Goal: Information Seeking & Learning: Learn about a topic

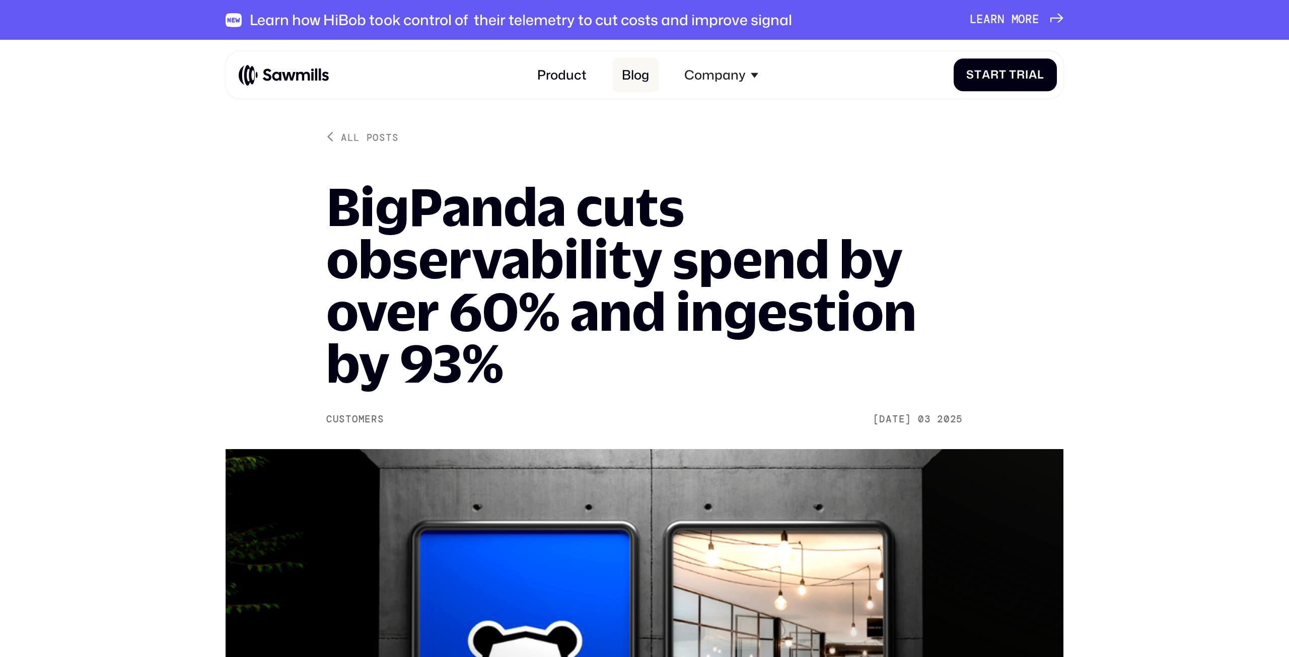
click at [631, 83] on link "Blog" at bounding box center [635, 75] width 46 height 35
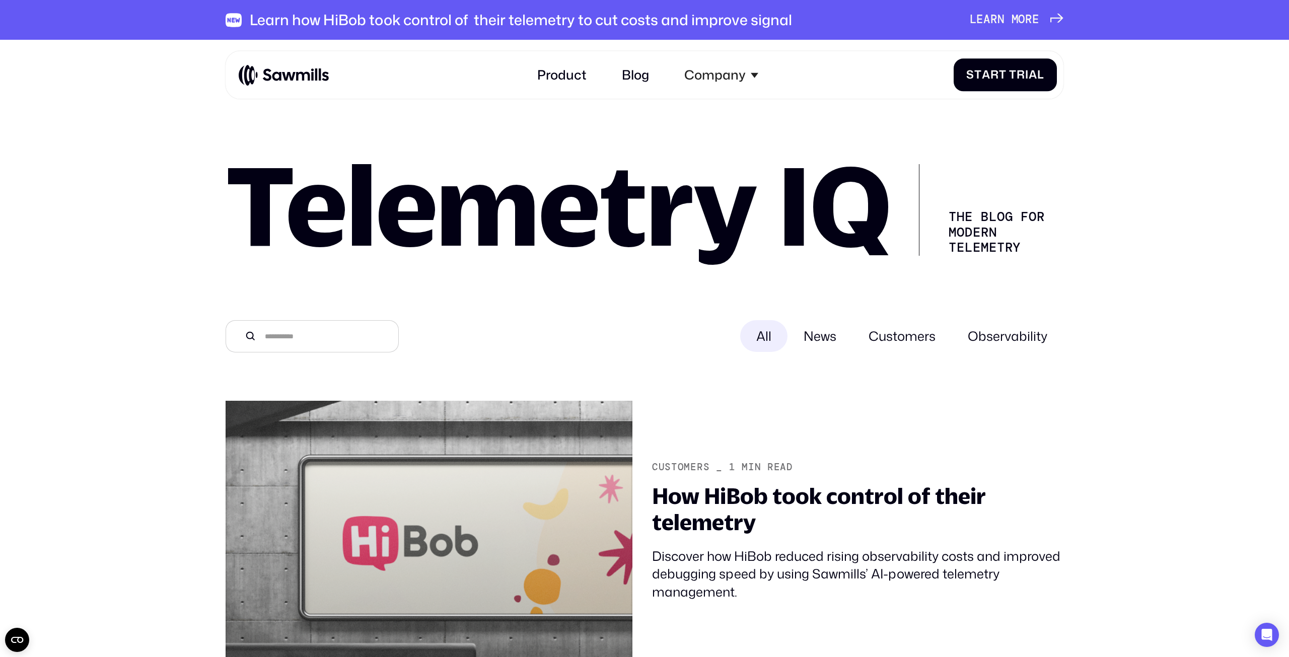
click at [827, 343] on span "News" at bounding box center [820, 336] width 65 height 32
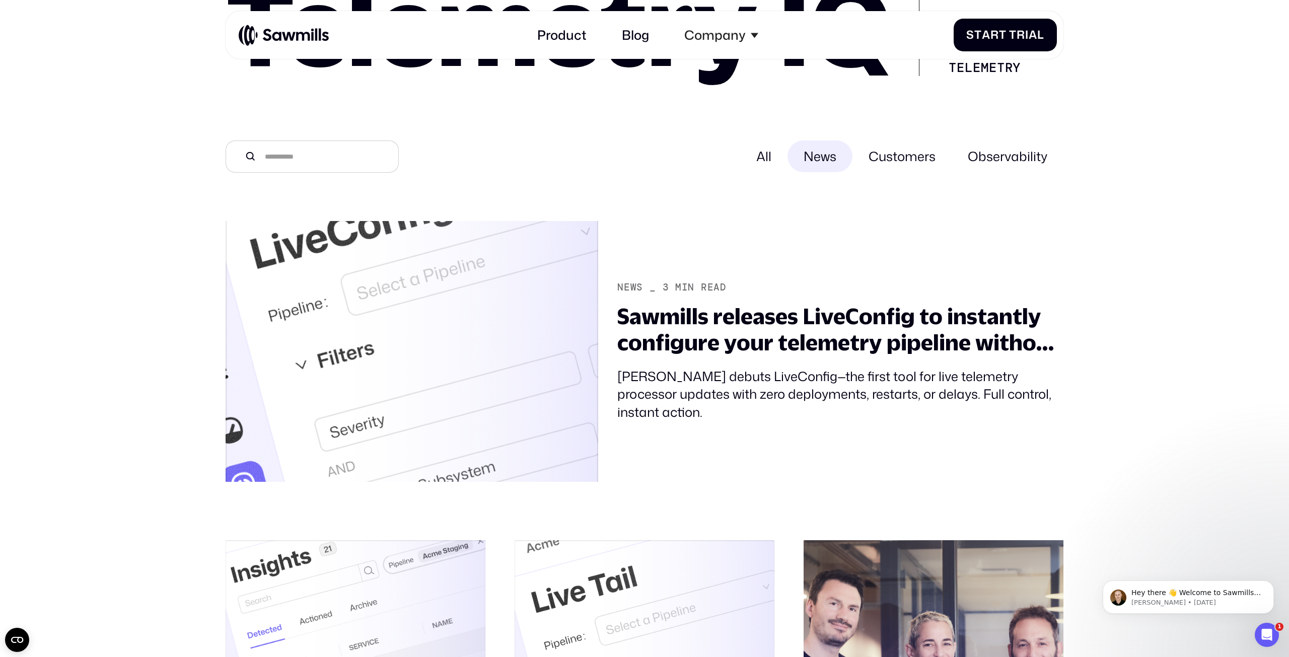
scroll to position [181, 0]
click at [887, 158] on span "Customers" at bounding box center [902, 156] width 99 height 32
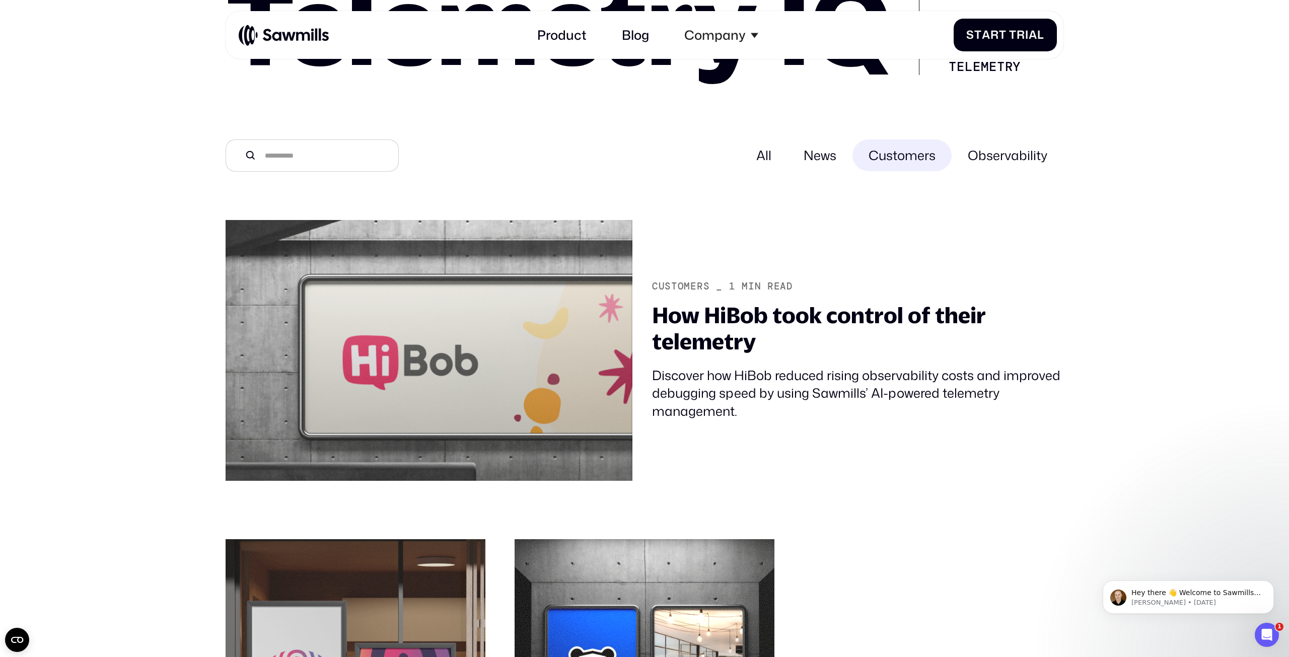
click at [989, 163] on span "Observability" at bounding box center [1008, 156] width 112 height 32
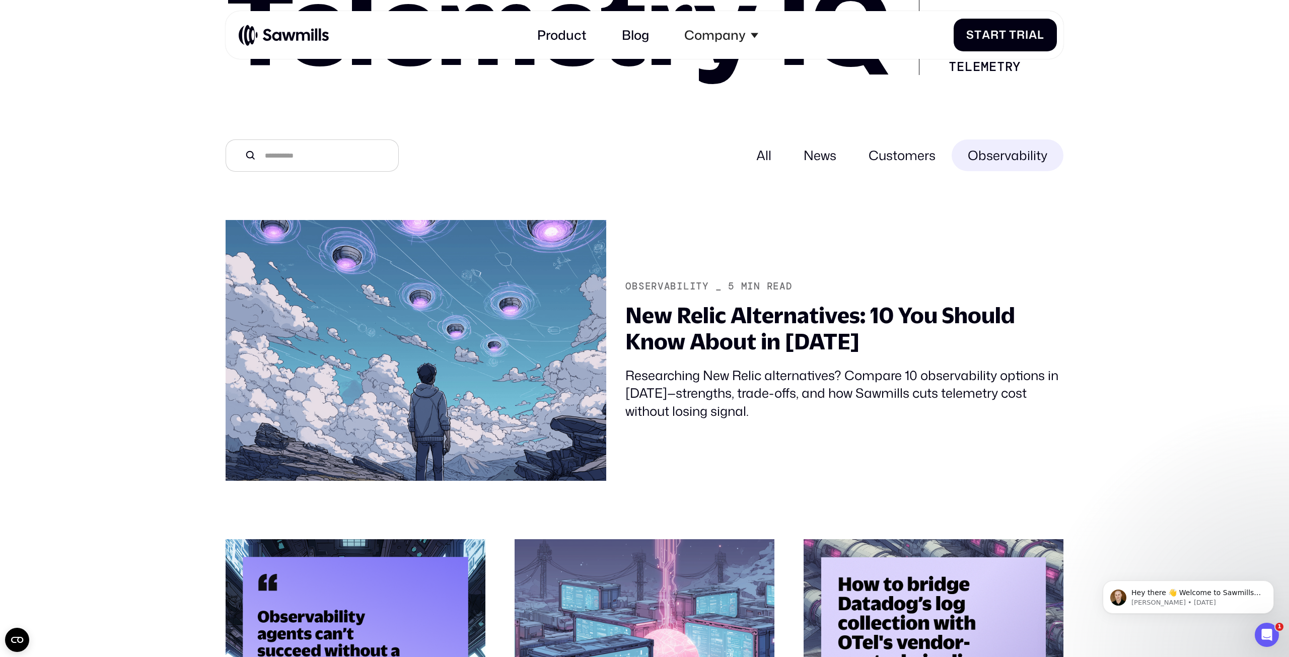
click at [888, 163] on span "Customers" at bounding box center [902, 156] width 99 height 32
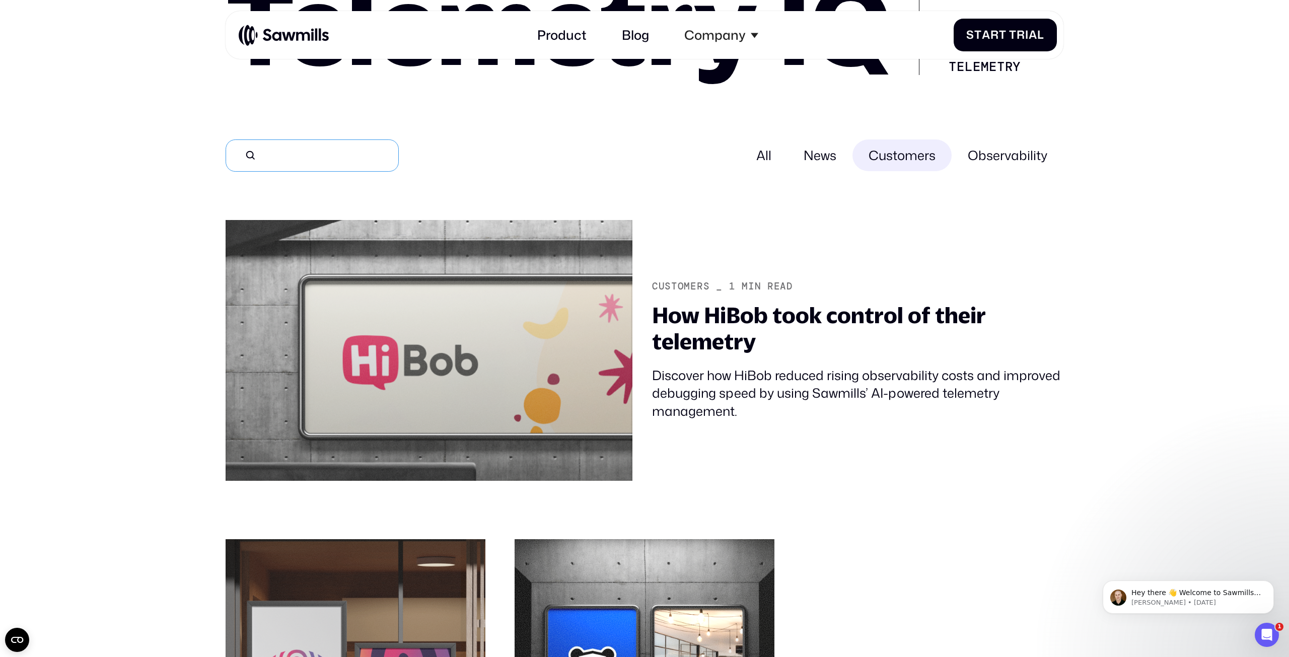
click at [338, 157] on input "All" at bounding box center [312, 156] width 173 height 32
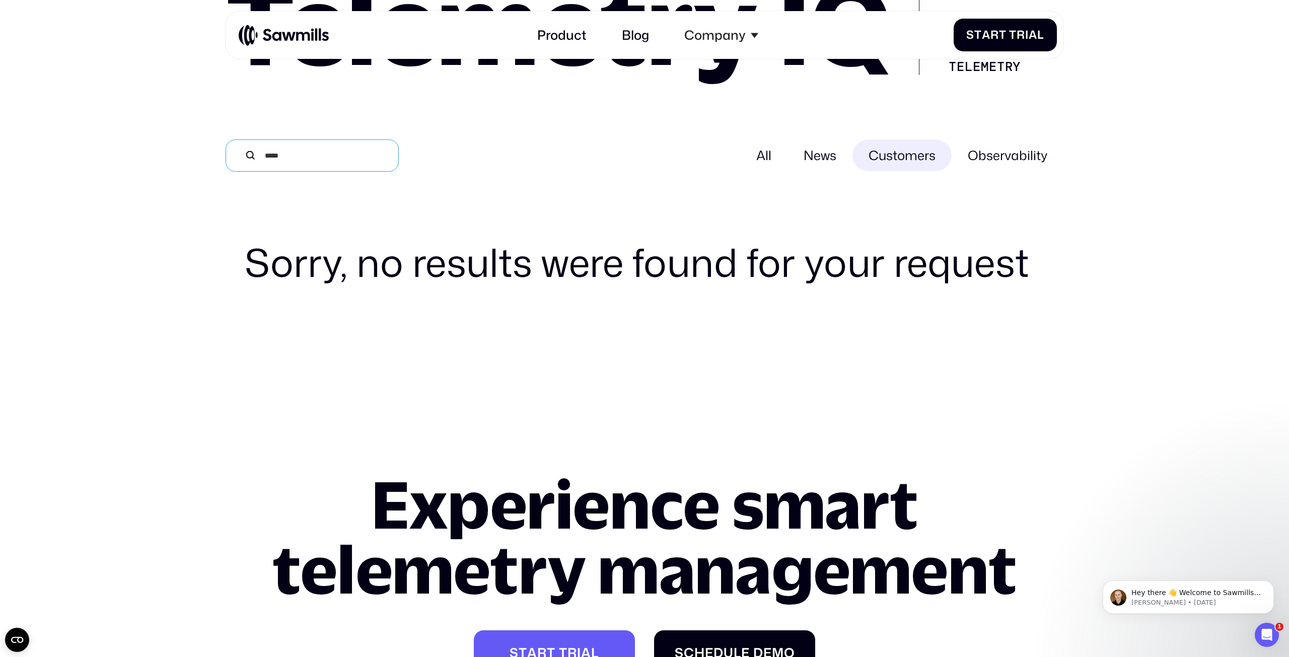
type input "******"
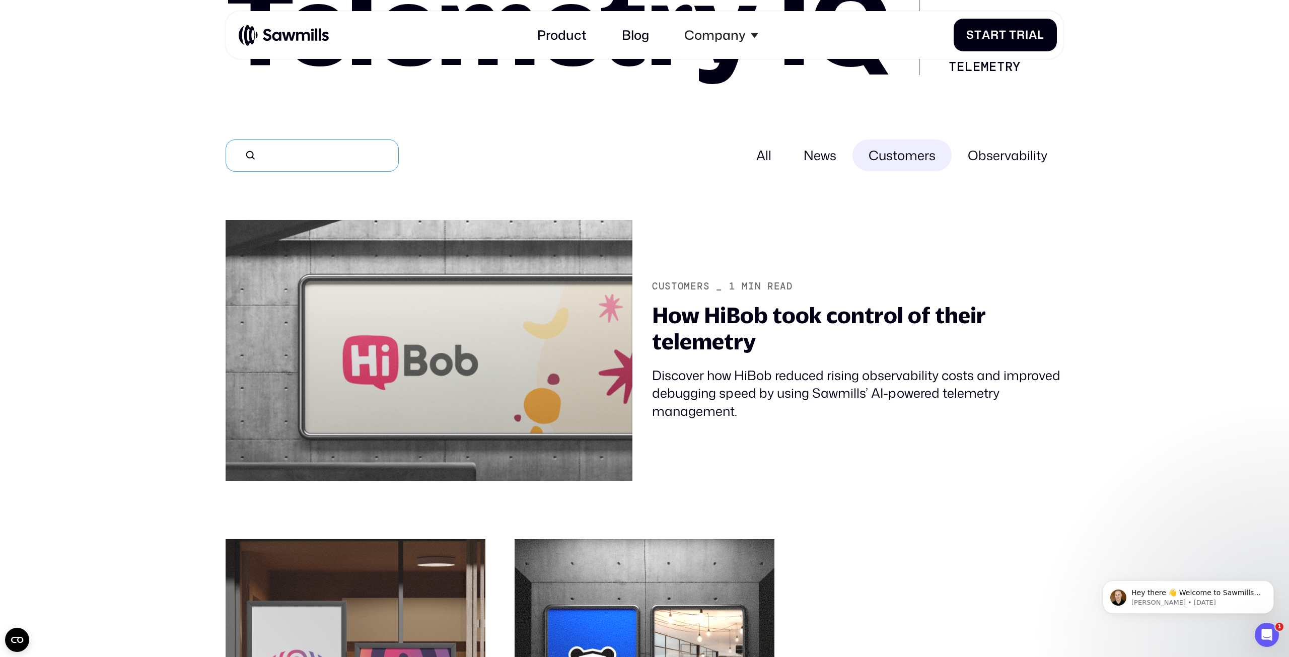
click at [317, 147] on input "All" at bounding box center [312, 156] width 173 height 32
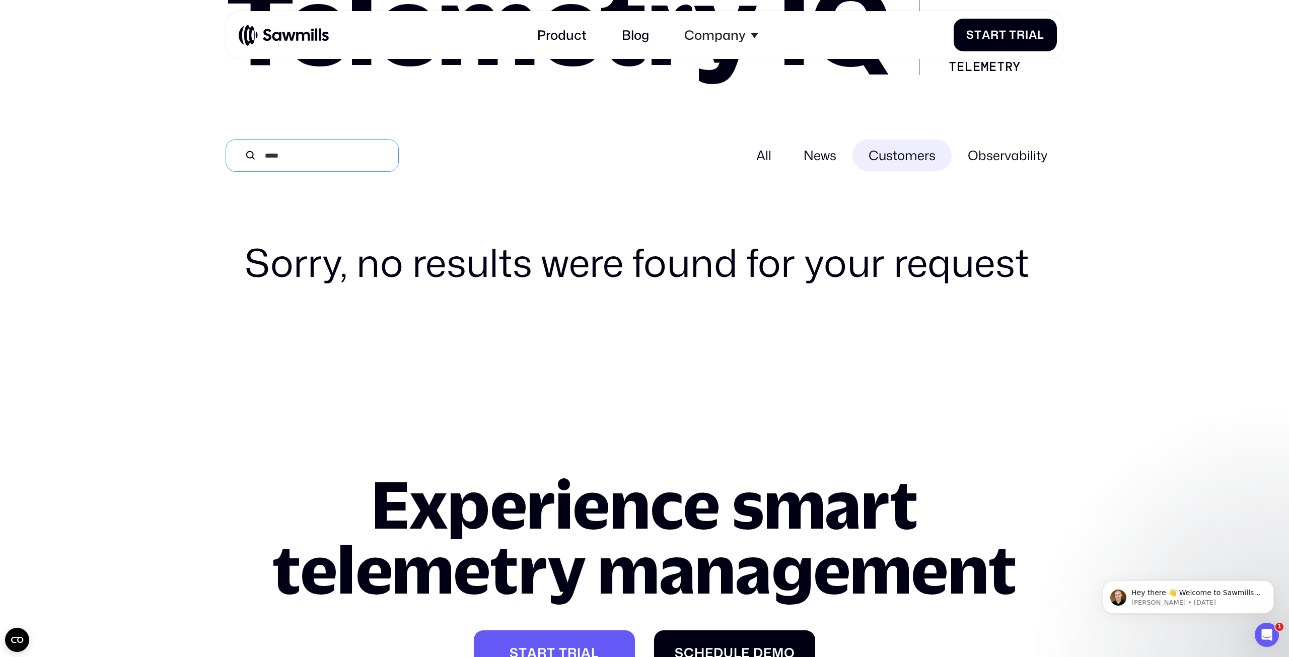
type input "******"
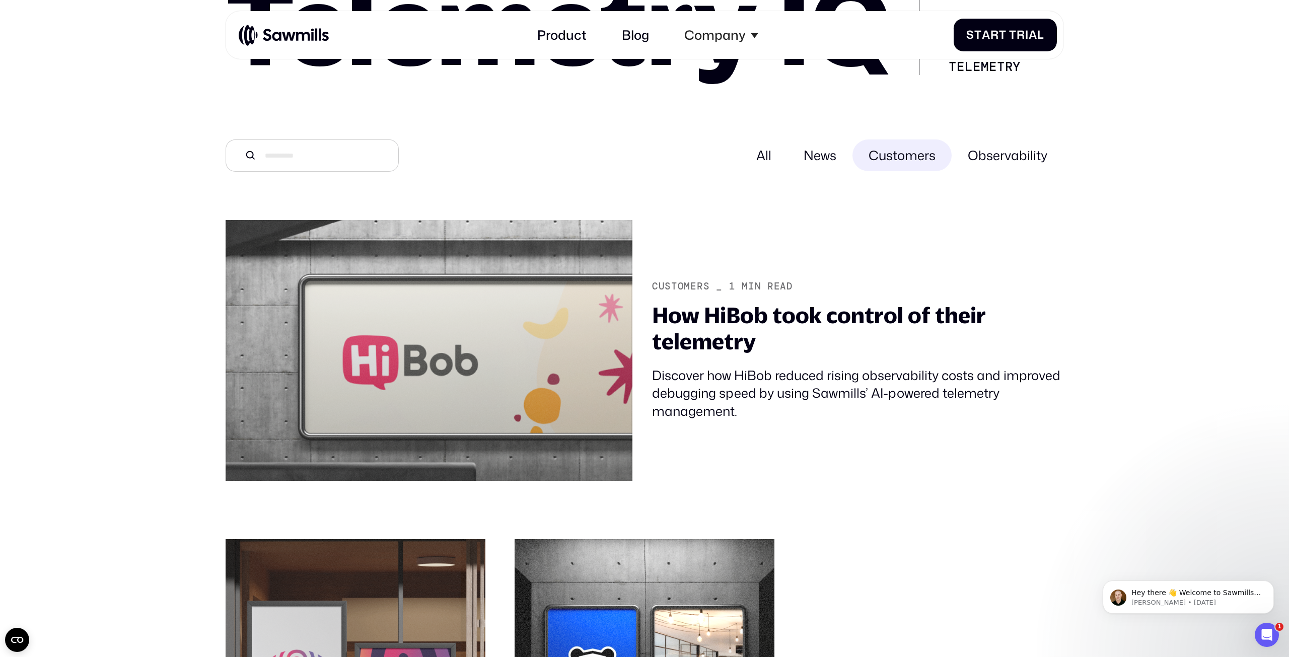
drag, startPoint x: 499, startPoint y: 124, endPoint x: 487, endPoint y: 139, distance: 18.6
click at [499, 123] on div "Telemetry IQ The Blog for Modern telemetry All News Customers Observability Tha…" at bounding box center [645, 494] width 838 height 1044
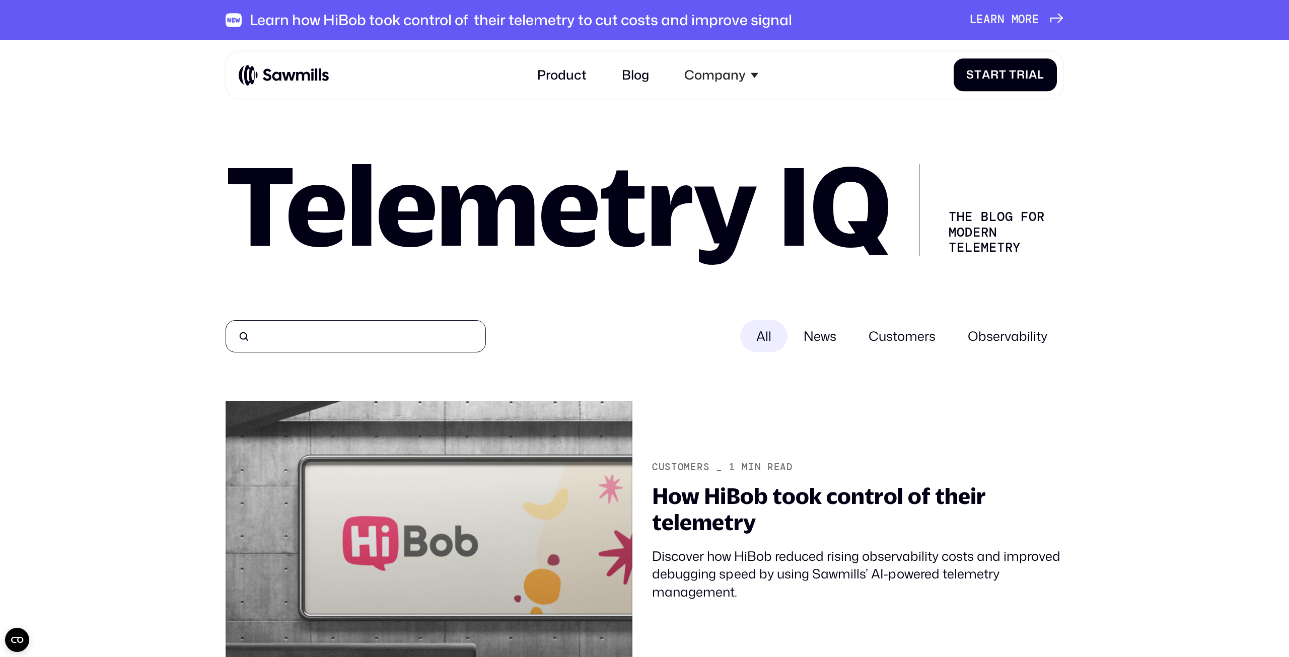
click at [408, 342] on input "All" at bounding box center [356, 336] width 260 height 32
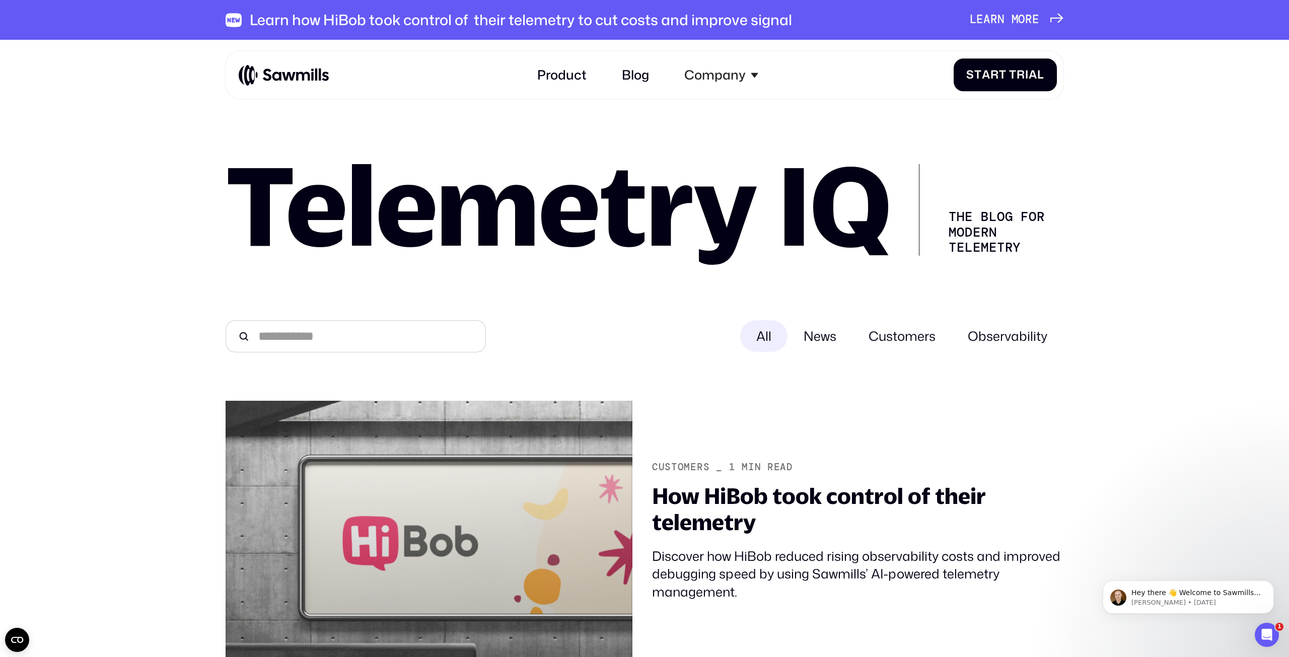
click at [408, 338] on input "All" at bounding box center [356, 336] width 260 height 32
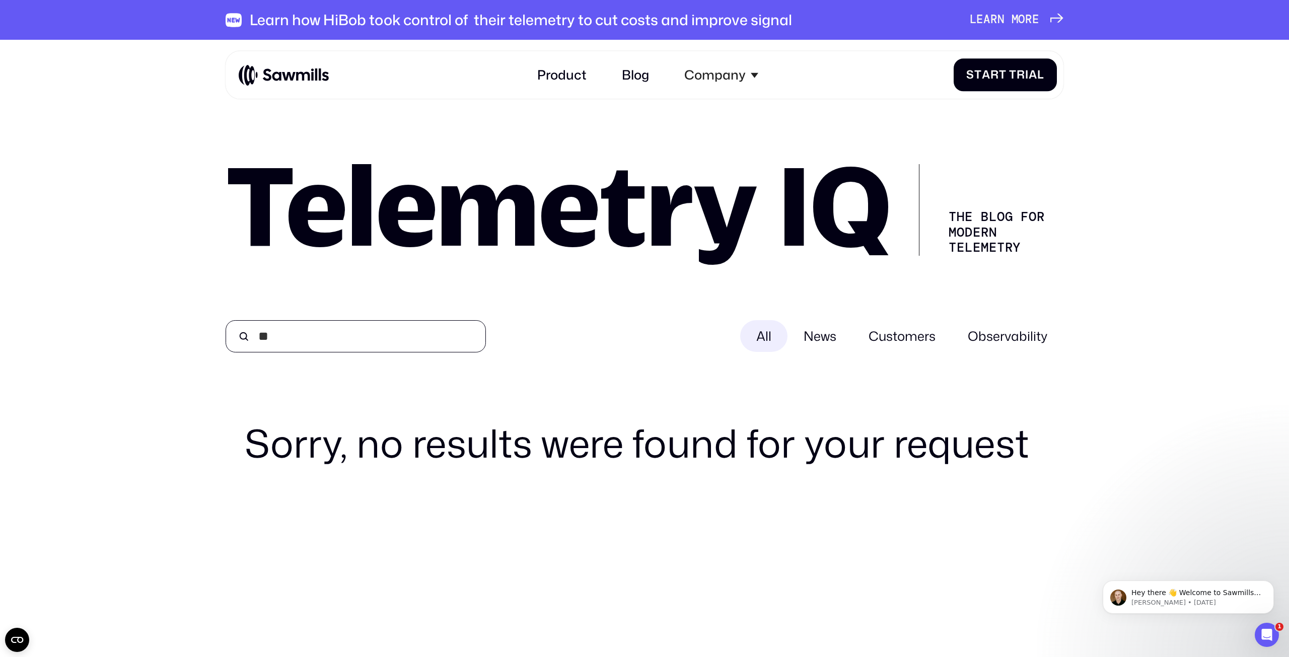
type input "*"
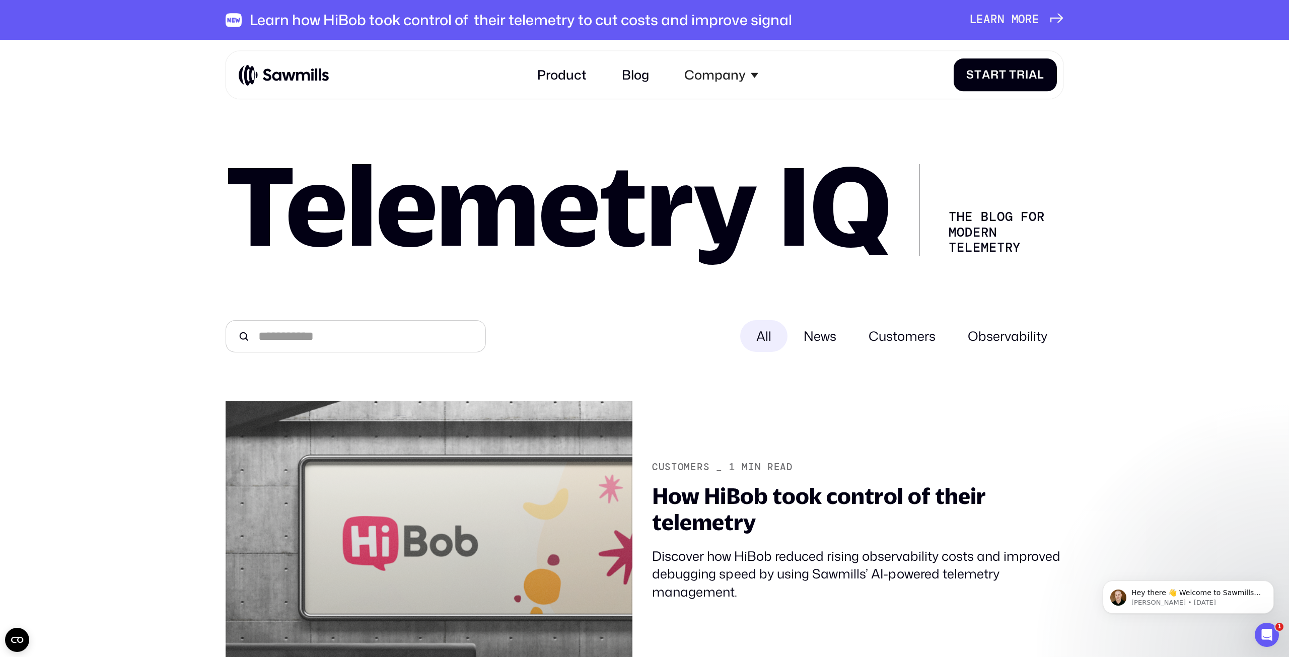
click at [406, 341] on input "All" at bounding box center [356, 336] width 260 height 32
type input "***"
click at [509, 188] on h1 "Telemetry IQ" at bounding box center [558, 204] width 665 height 103
click at [832, 334] on span "News" at bounding box center [820, 336] width 65 height 32
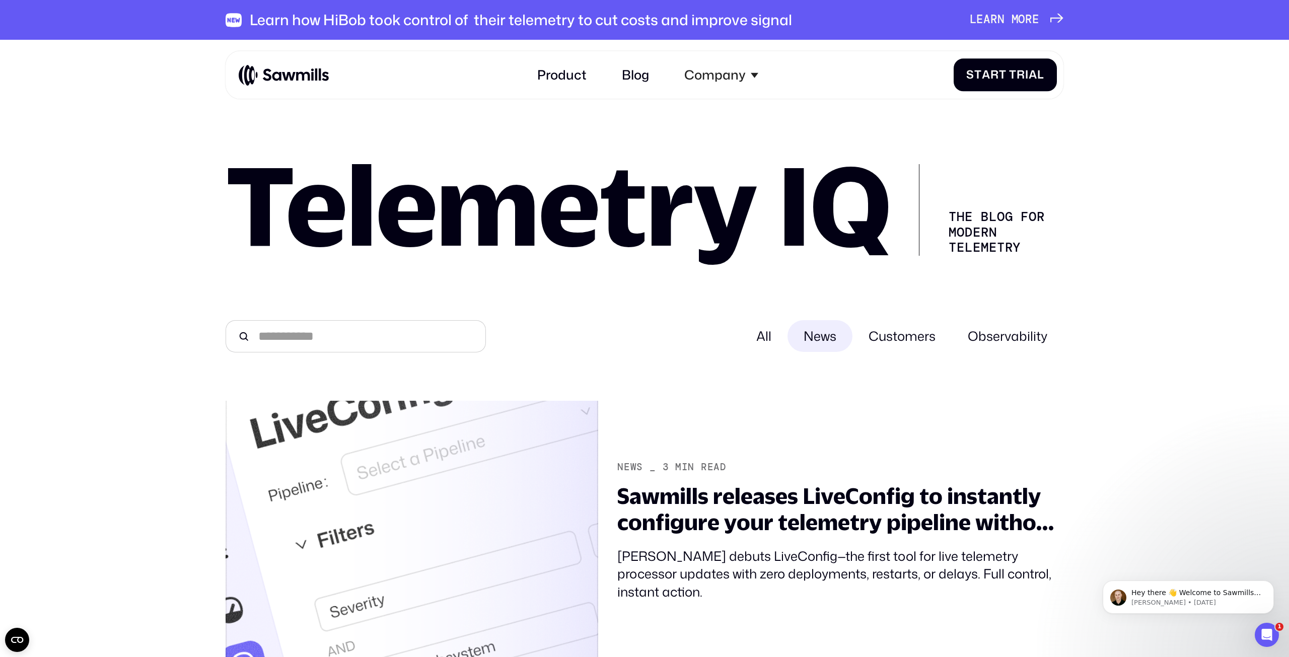
click at [914, 331] on span "Customers" at bounding box center [902, 336] width 99 height 32
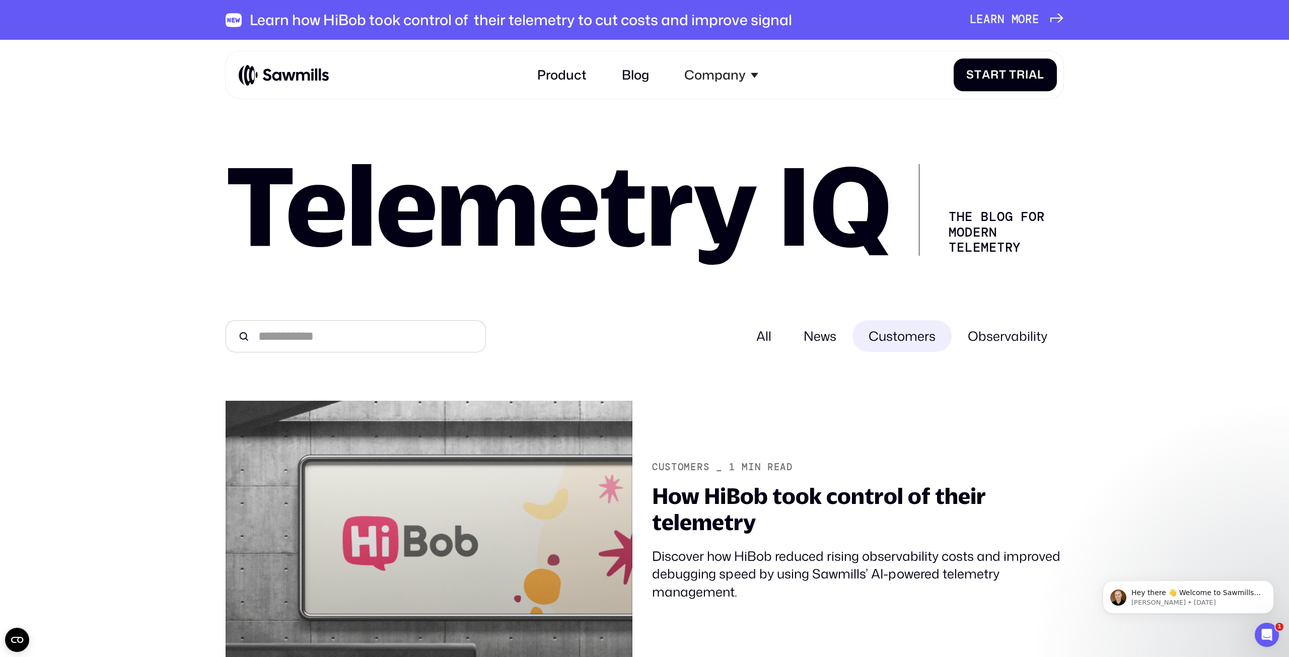
click at [993, 335] on span "Observability" at bounding box center [1008, 336] width 112 height 32
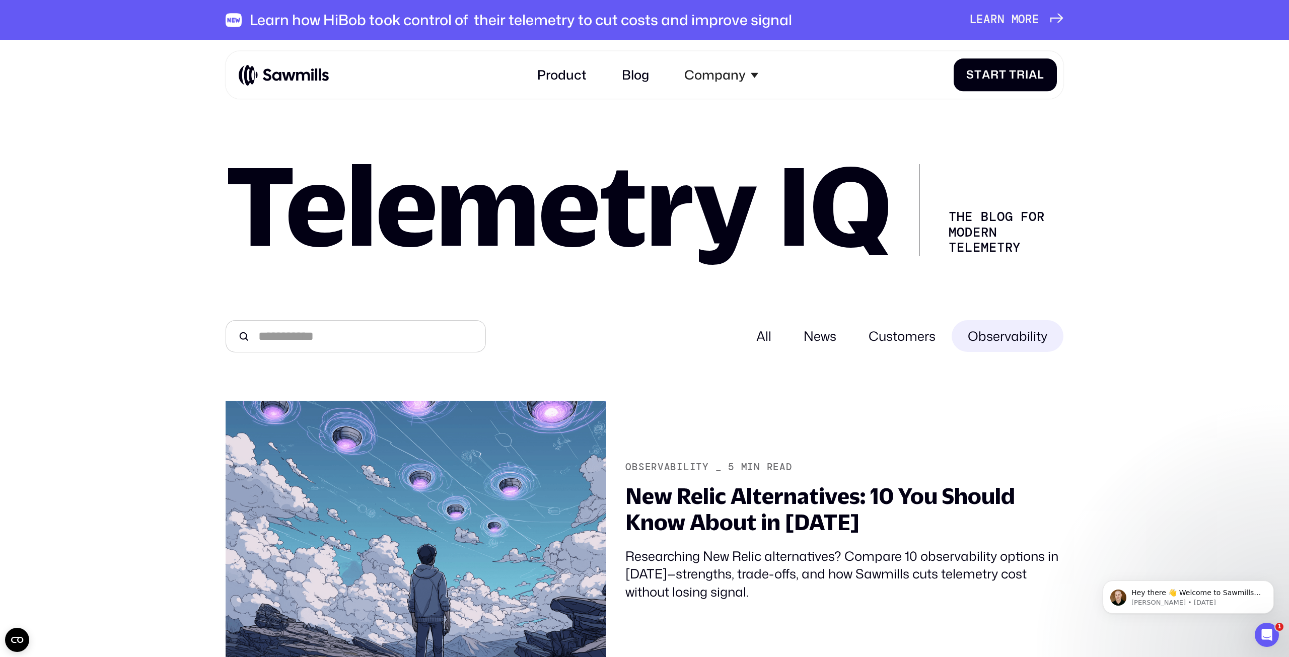
click at [908, 335] on span "Customers" at bounding box center [902, 336] width 99 height 32
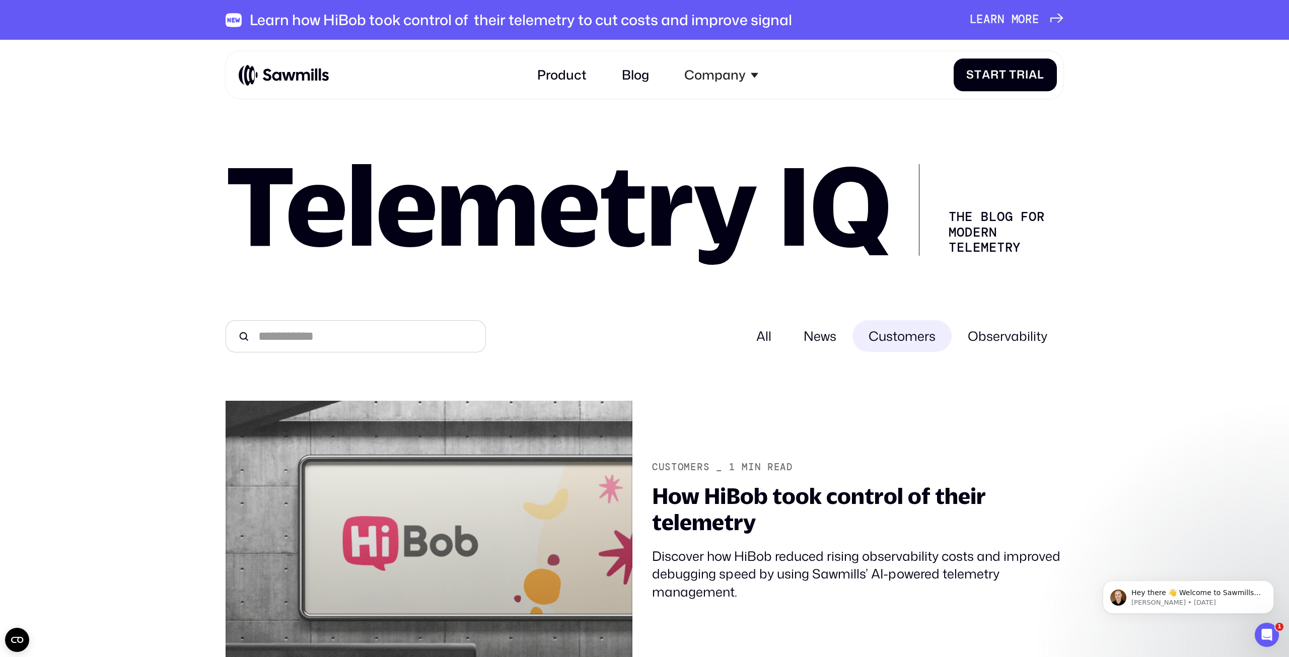
click at [830, 337] on span "News" at bounding box center [820, 336] width 65 height 32
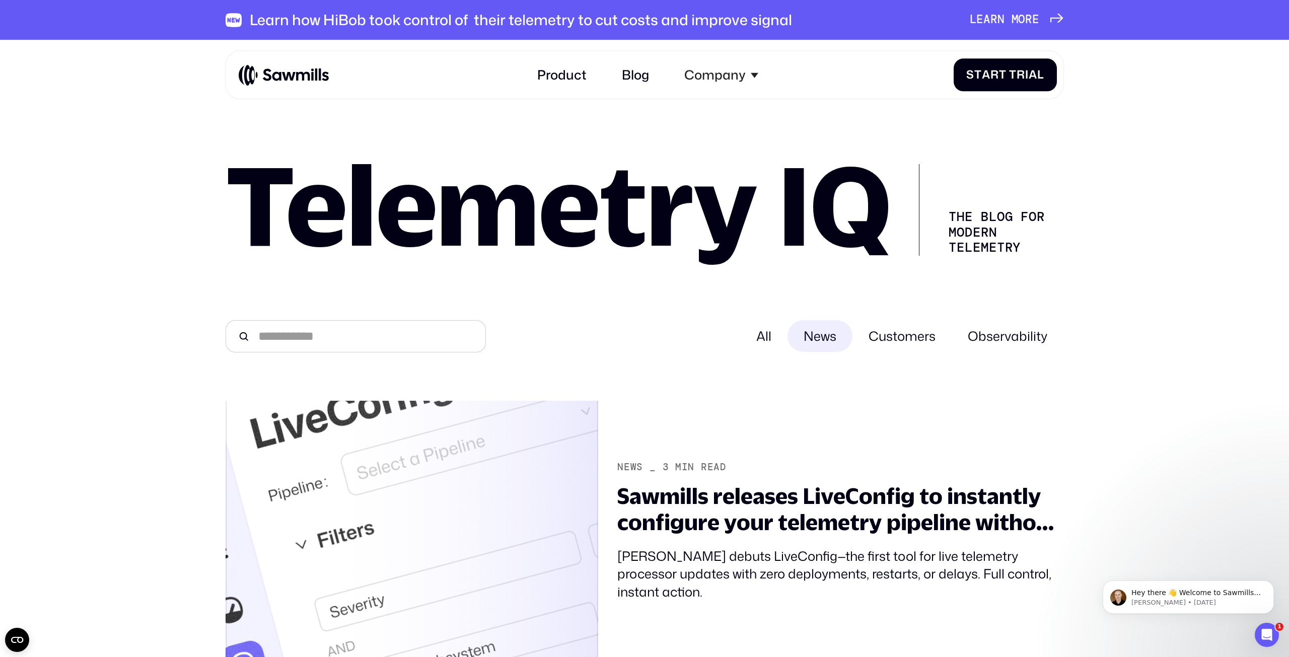
click at [765, 333] on div "All" at bounding box center [763, 336] width 47 height 32
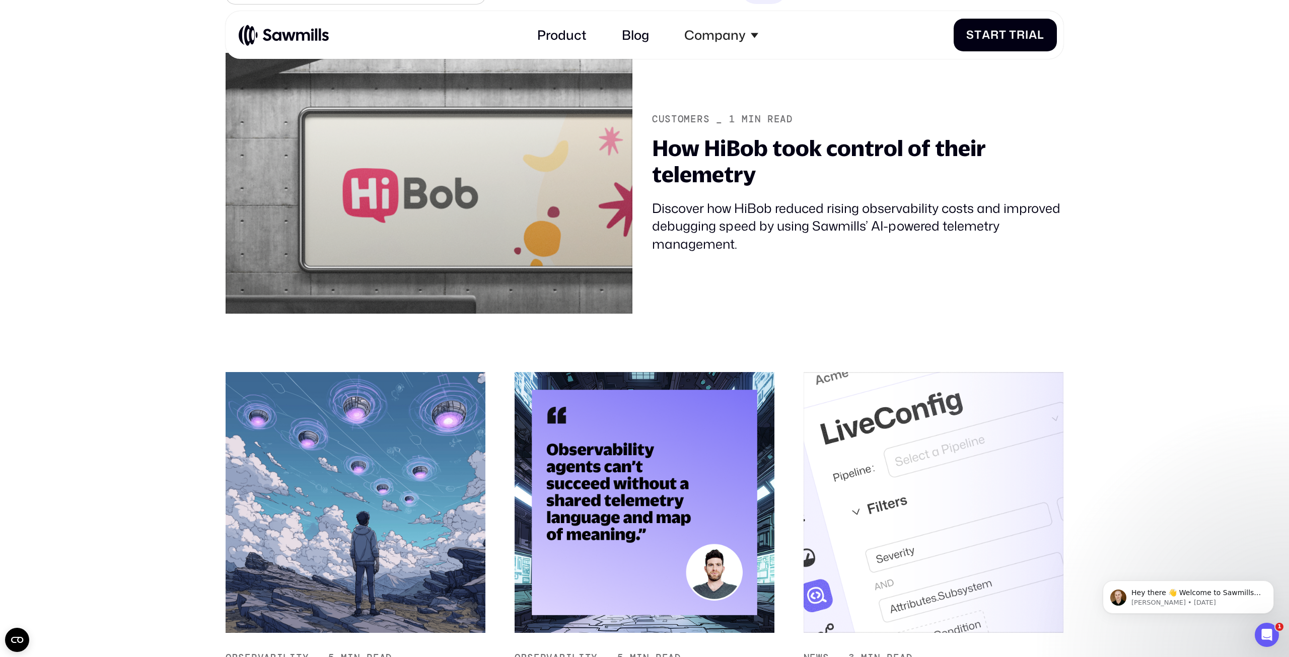
scroll to position [350, 0]
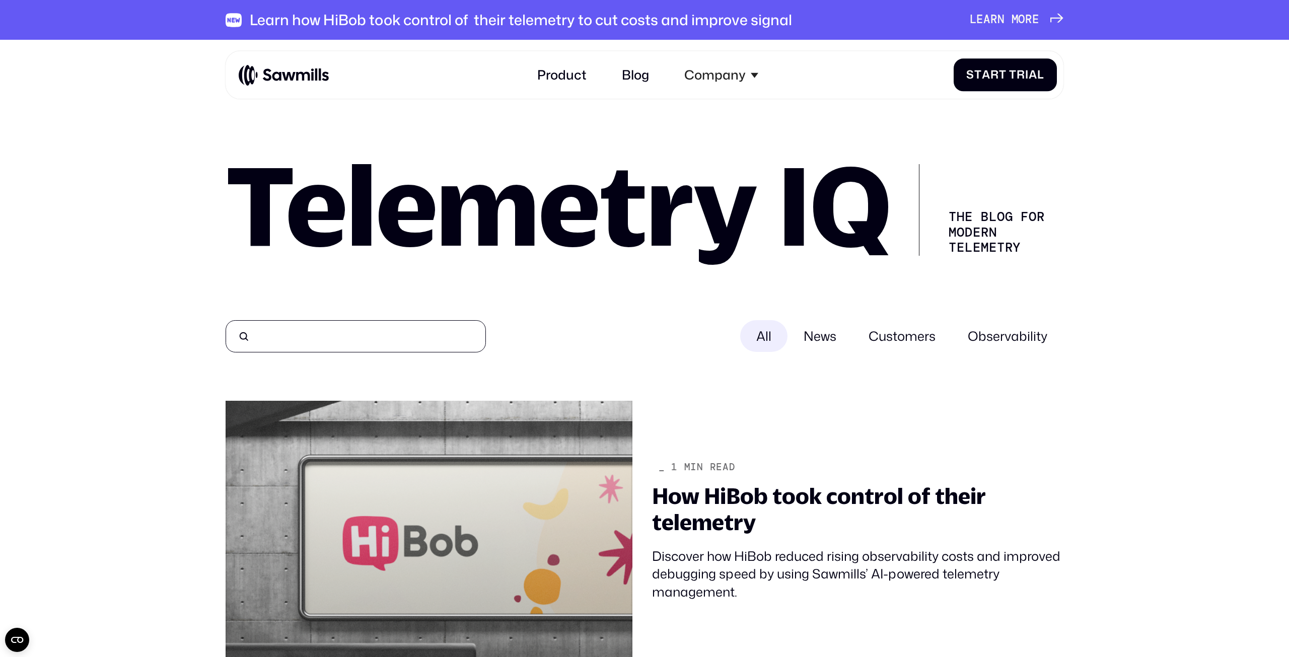
click at [374, 341] on input "All" at bounding box center [356, 336] width 260 height 32
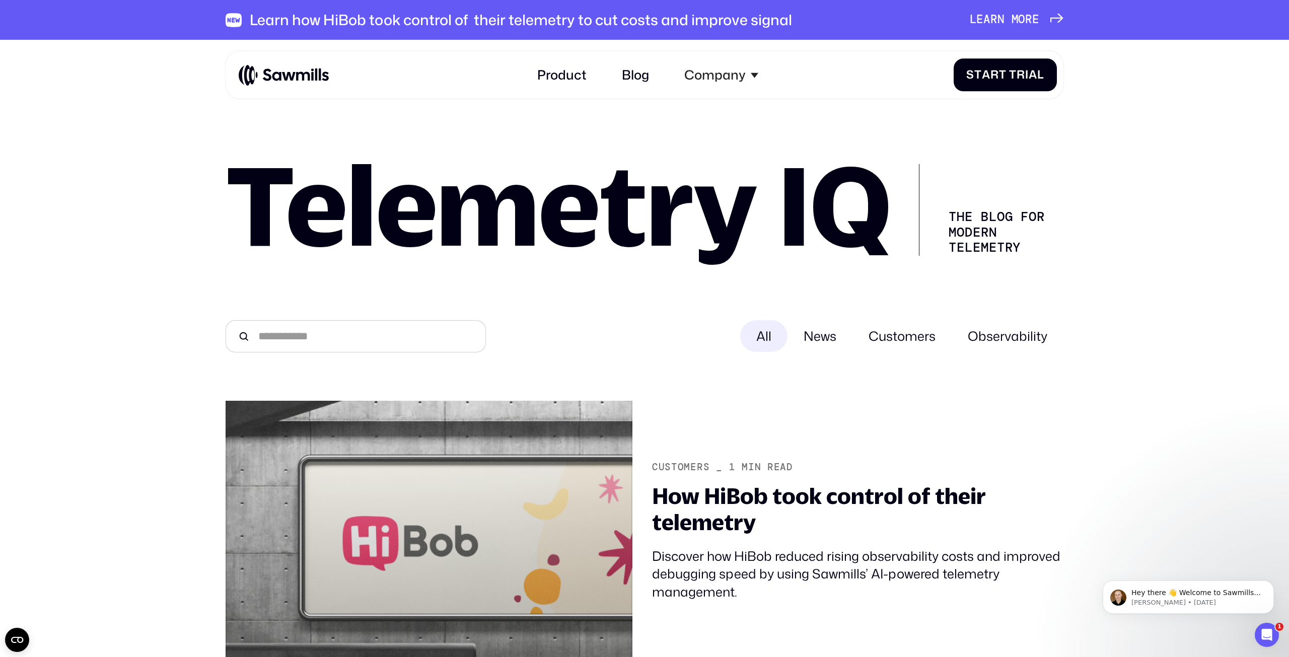
click at [996, 339] on span "Observability" at bounding box center [1008, 336] width 112 height 32
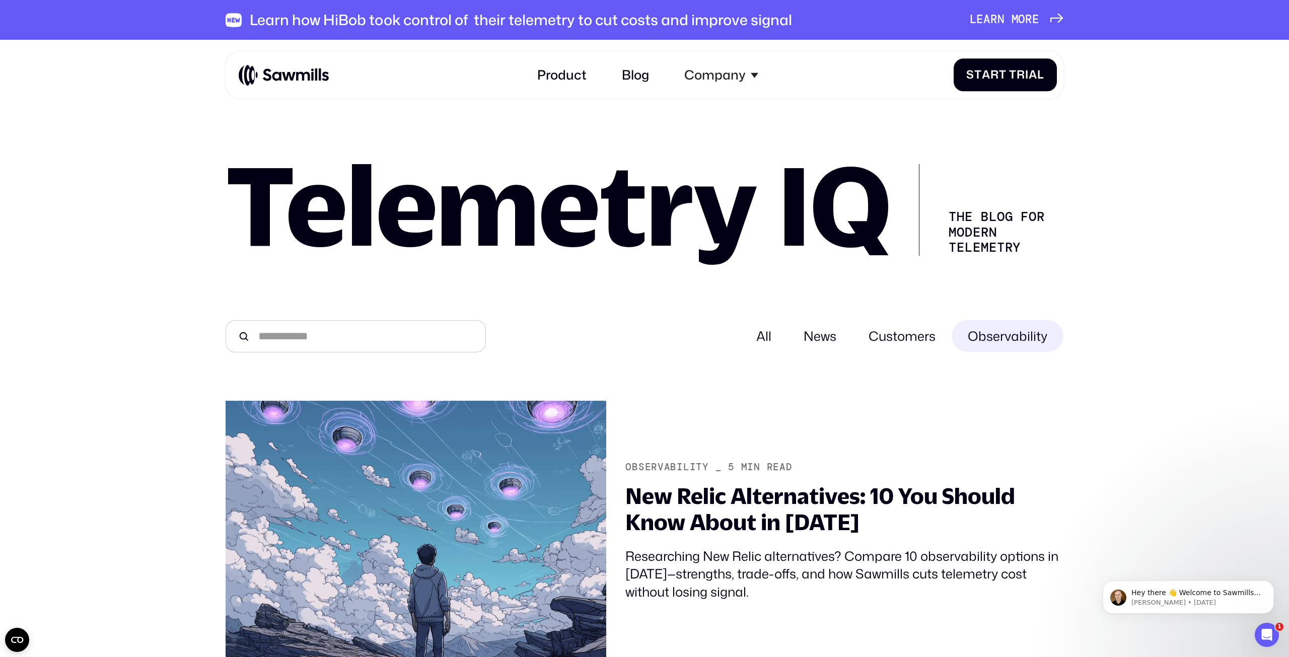
click at [903, 338] on span "Customers" at bounding box center [902, 336] width 99 height 32
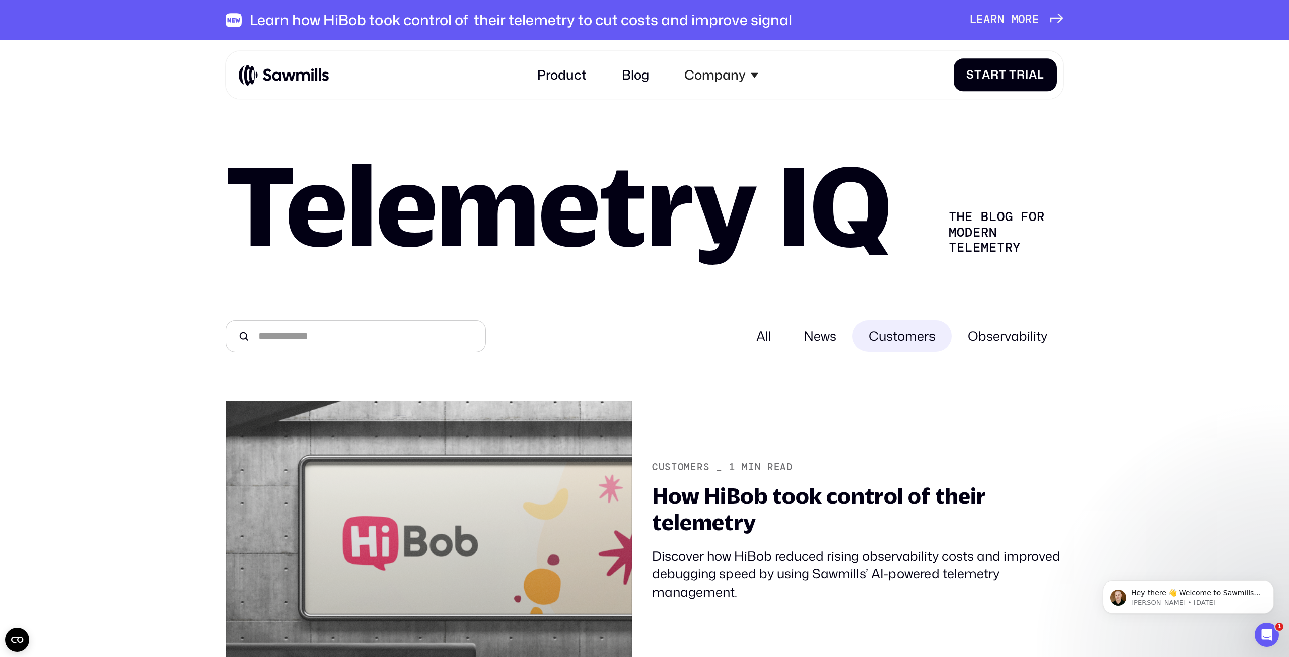
click at [821, 334] on span "News" at bounding box center [820, 336] width 65 height 32
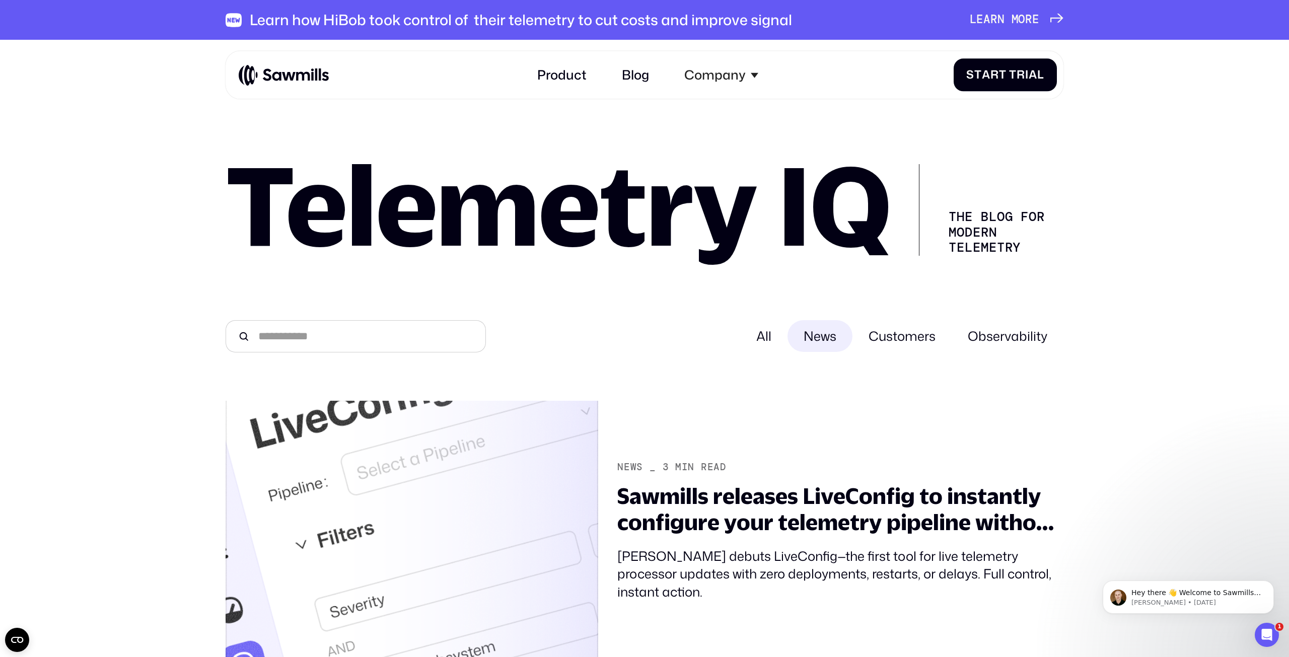
click at [764, 335] on div "All" at bounding box center [763, 336] width 47 height 32
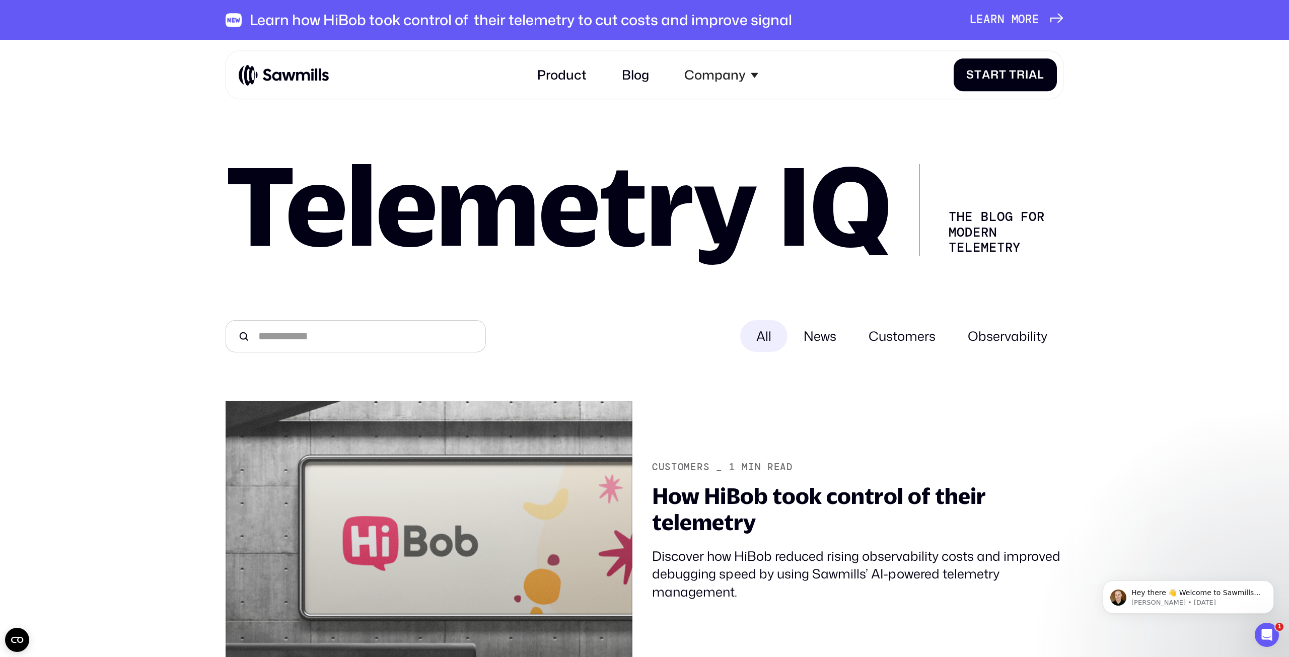
click at [392, 346] on input "All" at bounding box center [356, 336] width 260 height 32
